Goal: Transaction & Acquisition: Download file/media

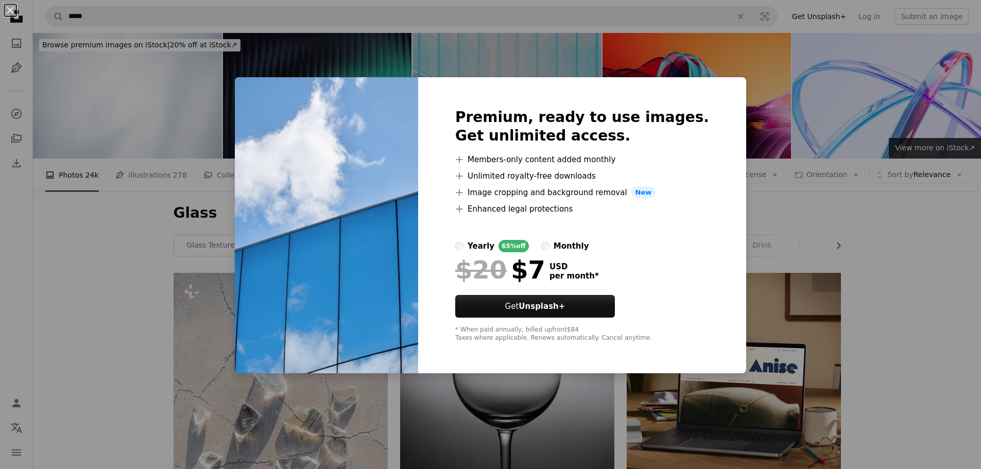
scroll to position [3348, 0]
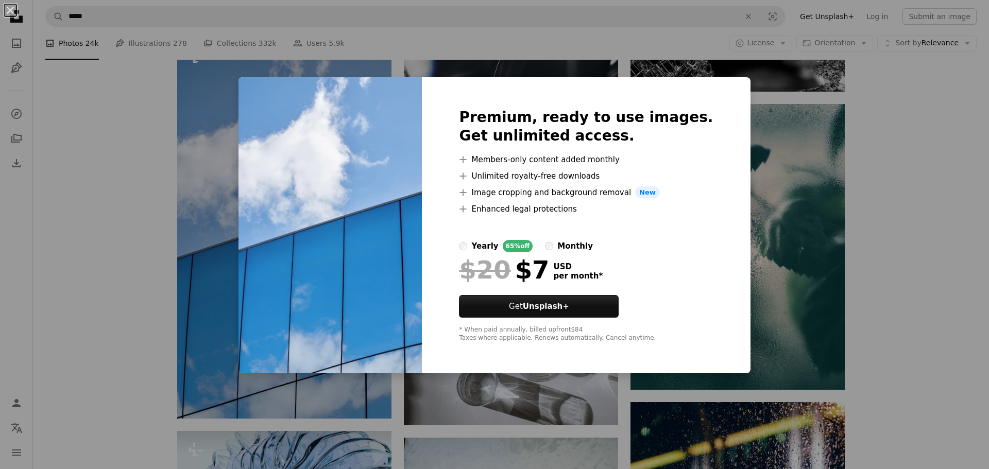
click at [886, 239] on div "An X shape Premium, ready to use images. Get unlimited access. A plus sign Memb…" at bounding box center [494, 234] width 989 height 469
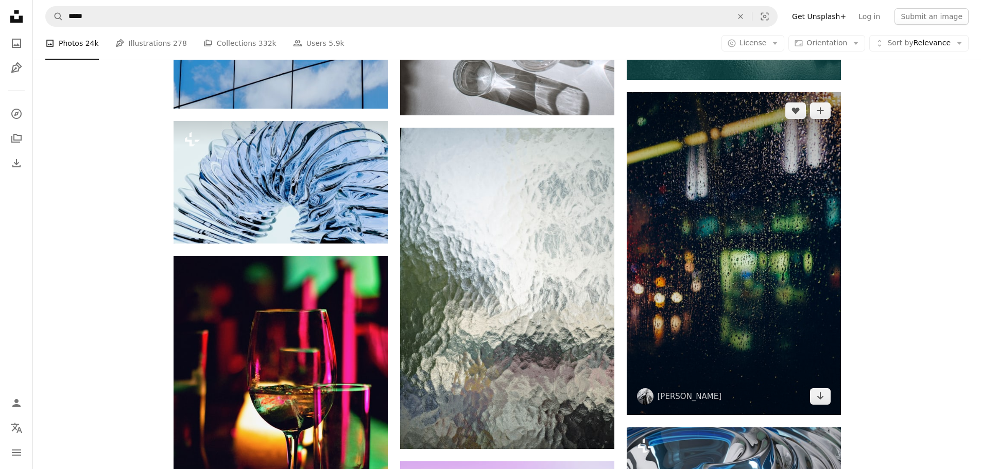
scroll to position [3708, 0]
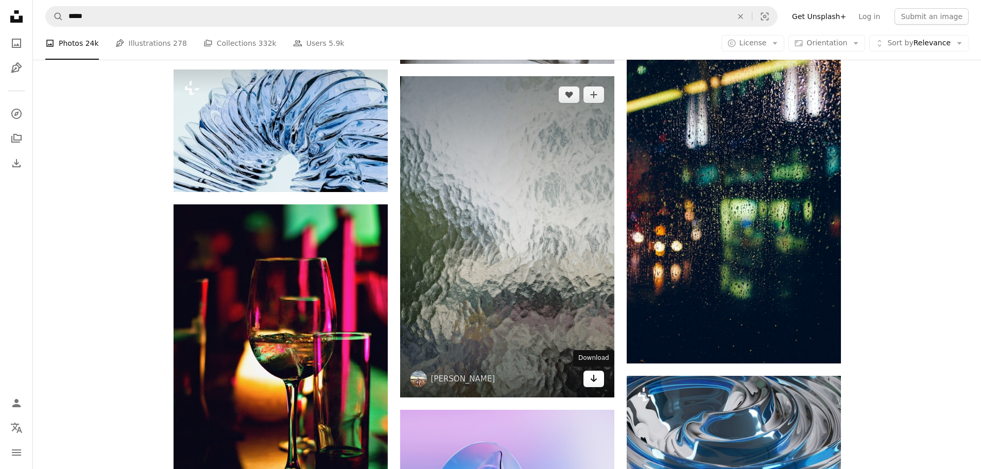
click at [596, 385] on link "Arrow pointing down" at bounding box center [594, 379] width 21 height 16
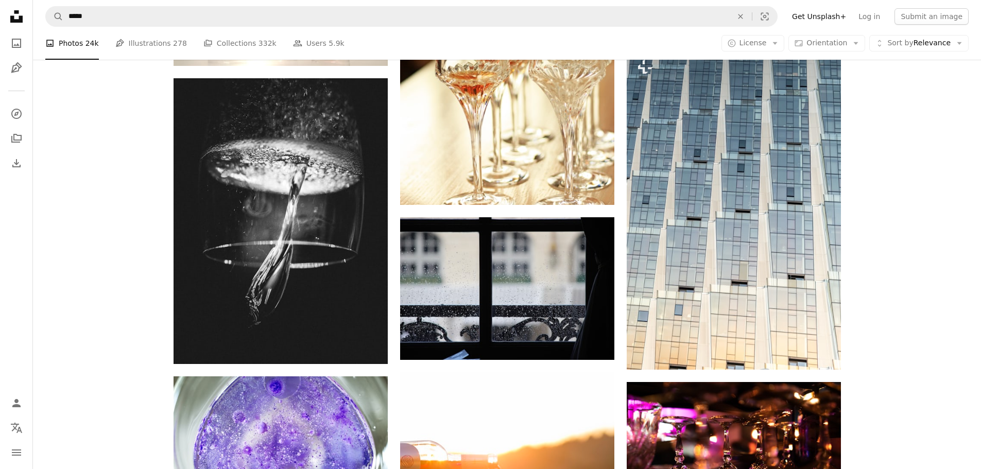
scroll to position [17769, 0]
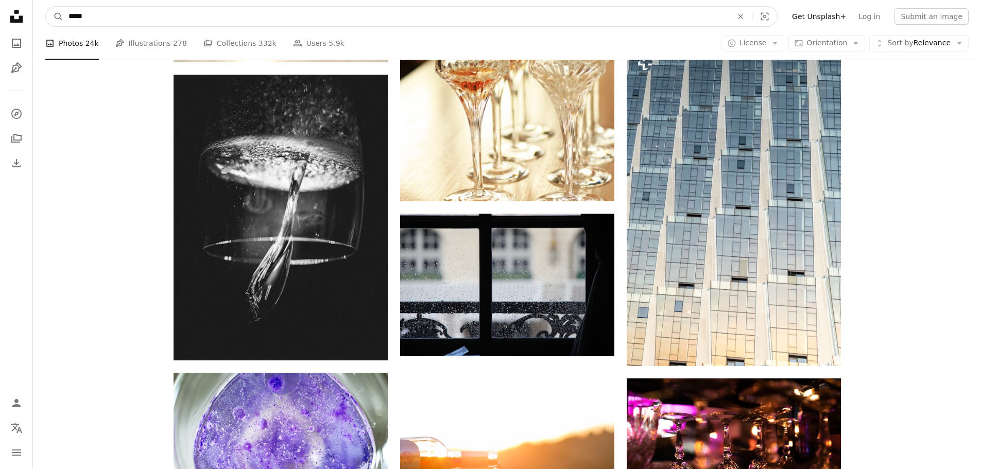
click at [219, 16] on input "*****" at bounding box center [396, 17] width 666 height 20
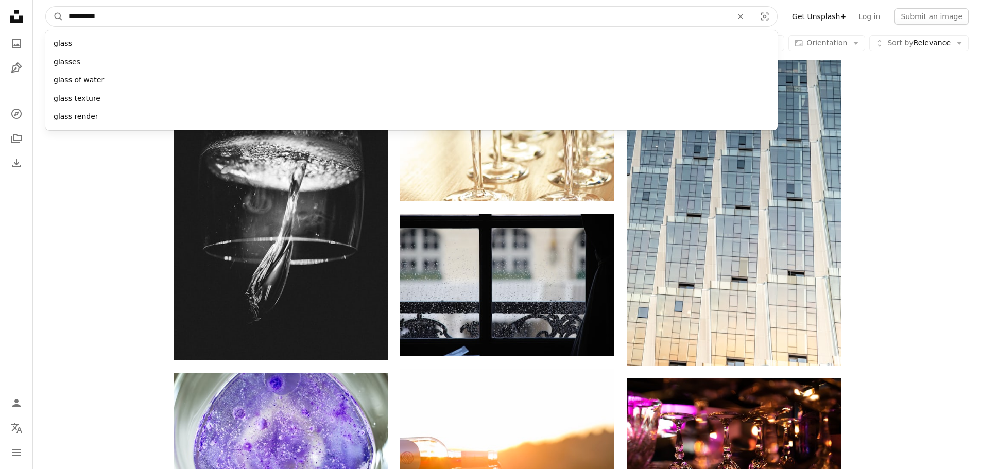
type input "**********"
click button "A magnifying glass" at bounding box center [55, 17] width 18 height 20
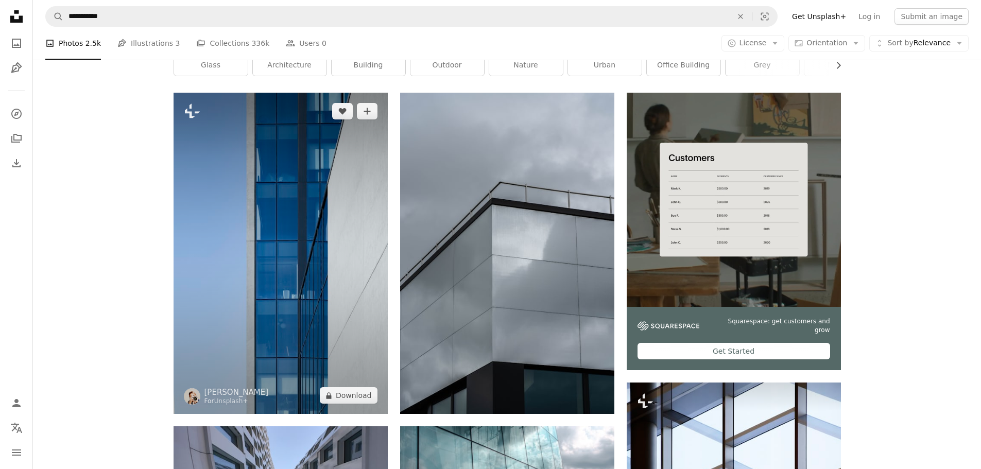
scroll to position [155, 0]
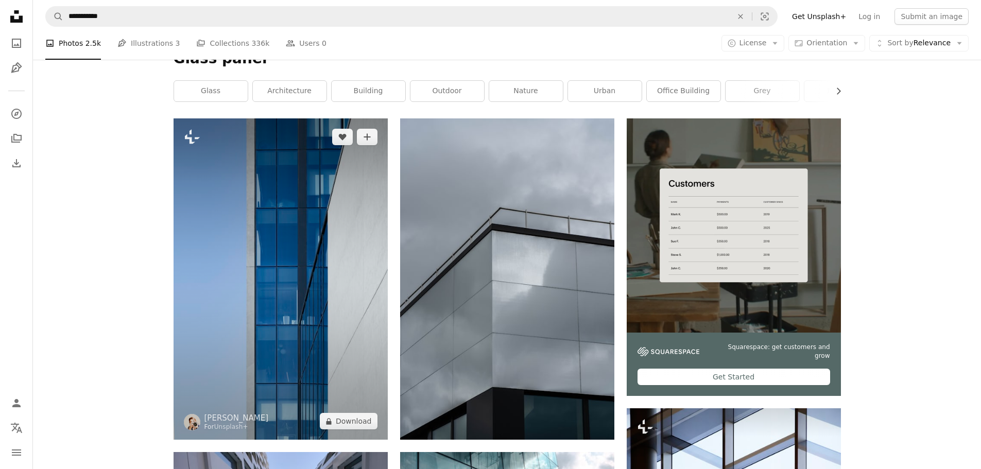
click at [338, 270] on img at bounding box center [281, 278] width 214 height 321
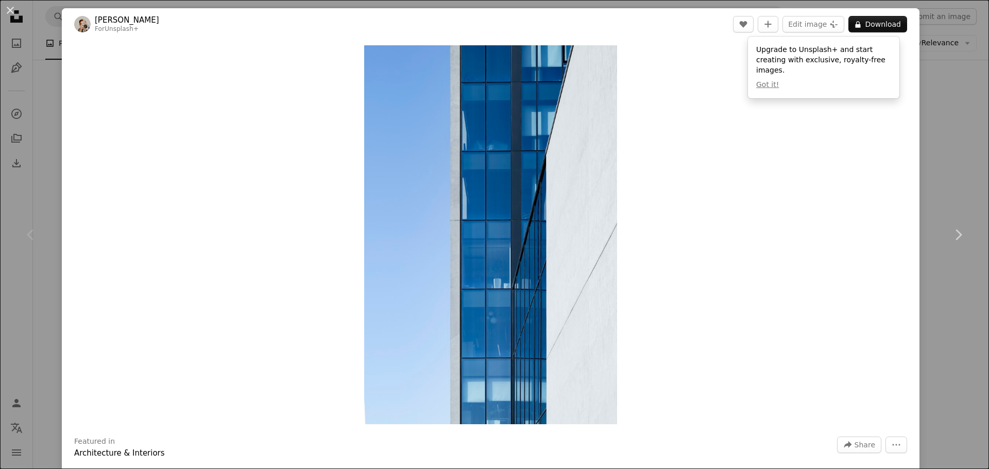
click at [940, 93] on div "An X shape Chevron left Chevron right [PERSON_NAME] For Unsplash+ A heart A plu…" at bounding box center [494, 234] width 989 height 469
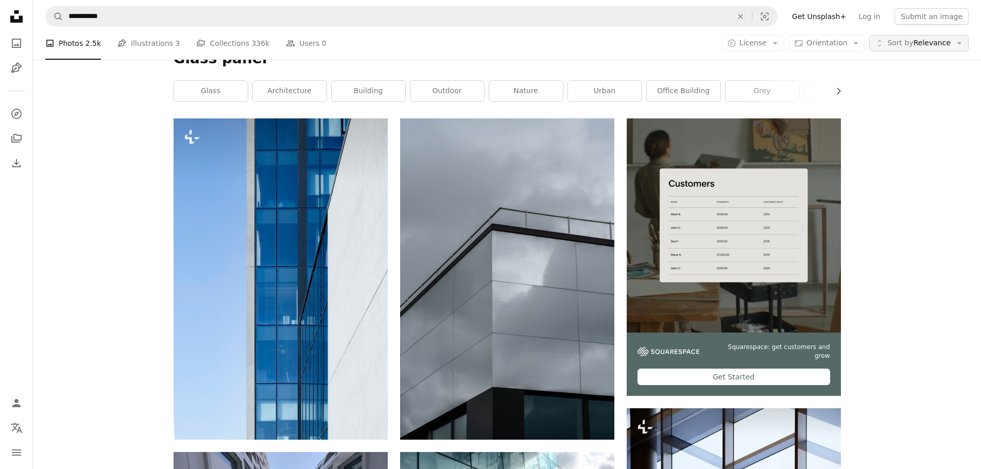
click at [935, 43] on span "Sort by Relevance" at bounding box center [918, 43] width 63 height 10
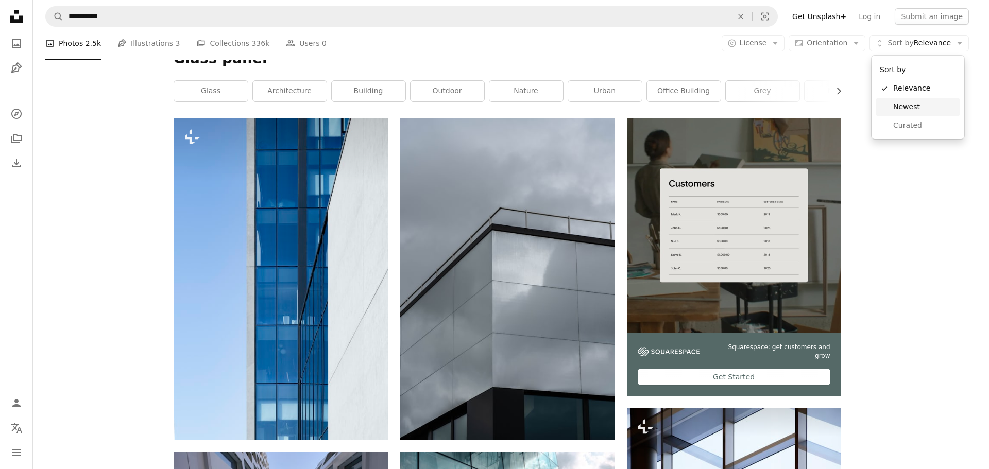
click at [899, 106] on span "Newest" at bounding box center [924, 107] width 63 height 10
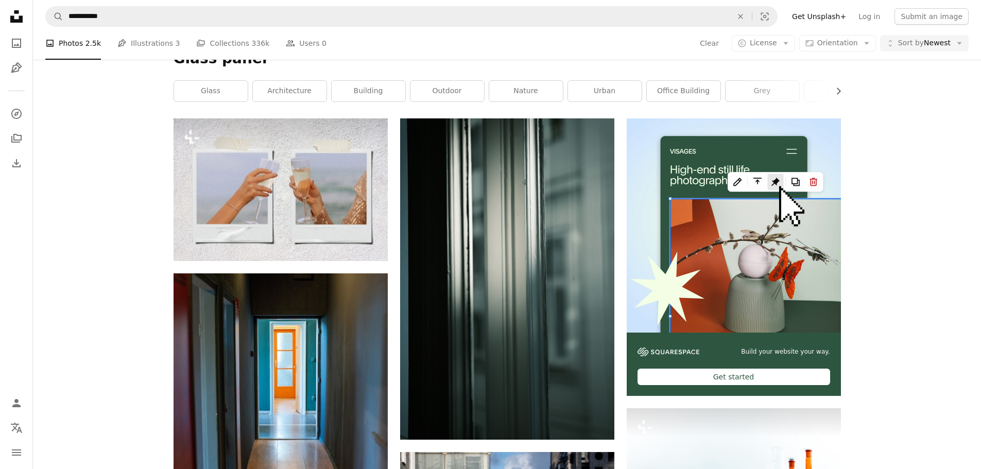
click at [305, 101] on link "architecture" at bounding box center [290, 91] width 74 height 21
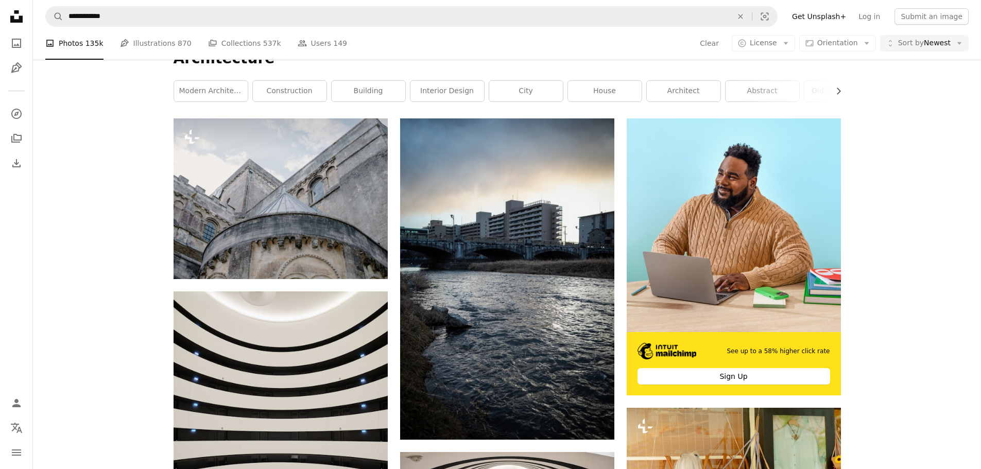
scroll to position [52, 0]
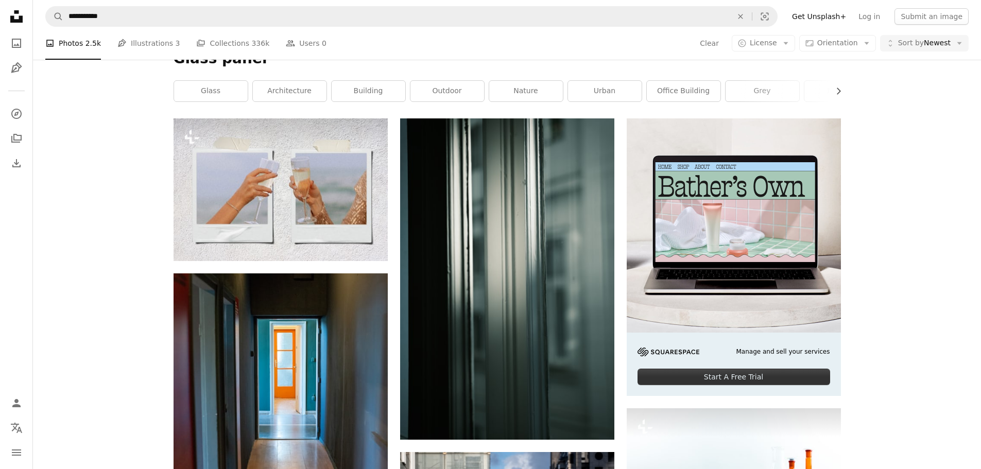
click at [188, 101] on link "glass" at bounding box center [211, 91] width 74 height 21
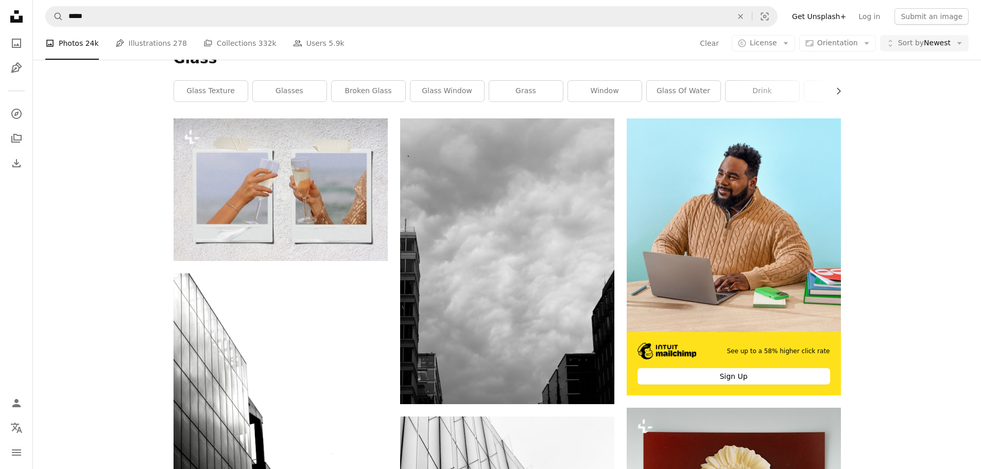
scroll to position [464, 0]
